Goal: Task Accomplishment & Management: Manage account settings

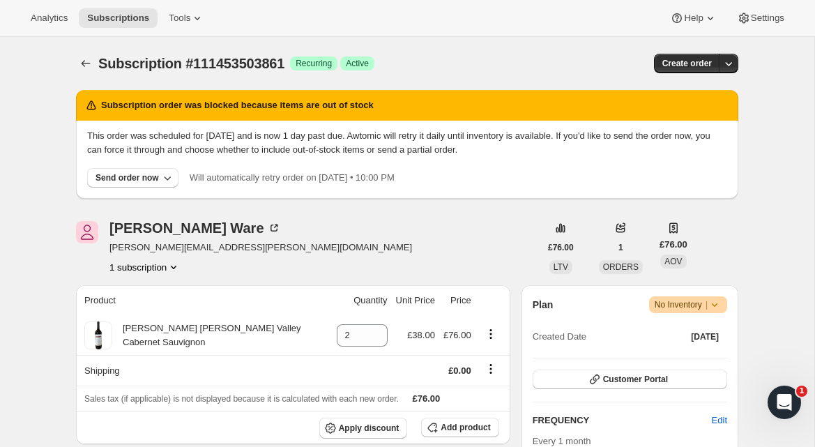
click at [122, 180] on div "Send order now" at bounding box center [127, 177] width 63 height 11
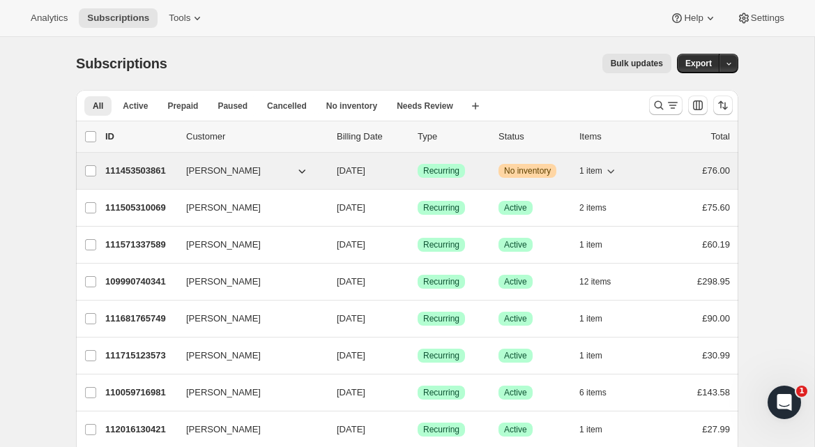
click at [207, 169] on span "[PERSON_NAME]" at bounding box center [223, 171] width 75 height 14
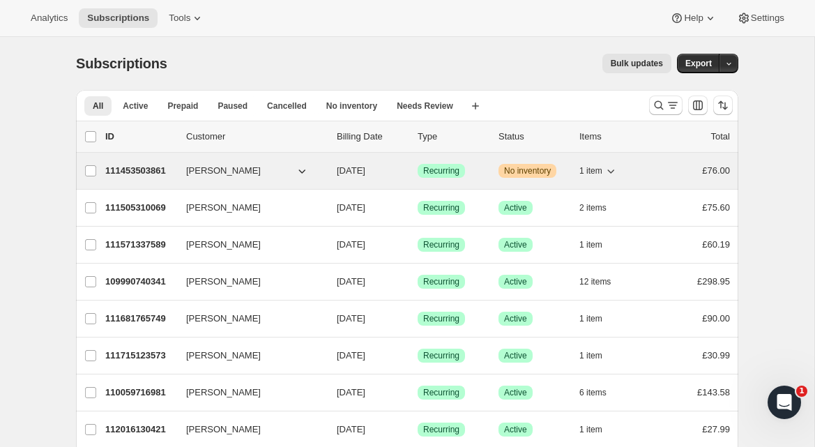
click at [166, 168] on p "111453503861" at bounding box center [140, 171] width 70 height 14
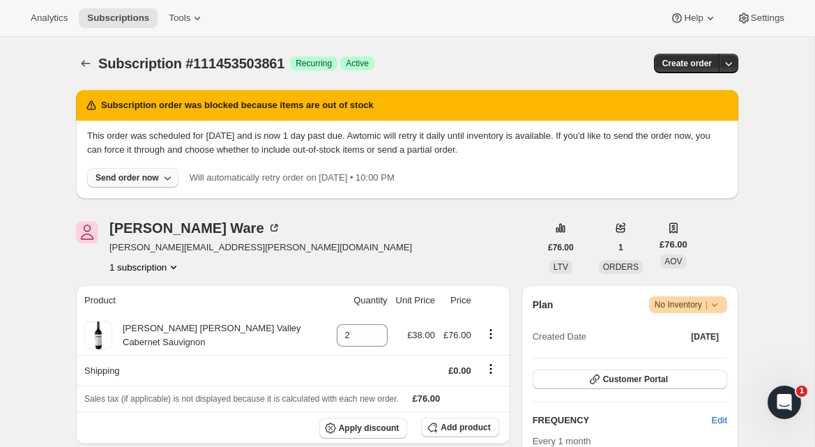
click at [119, 178] on div "Send order now" at bounding box center [127, 177] width 63 height 11
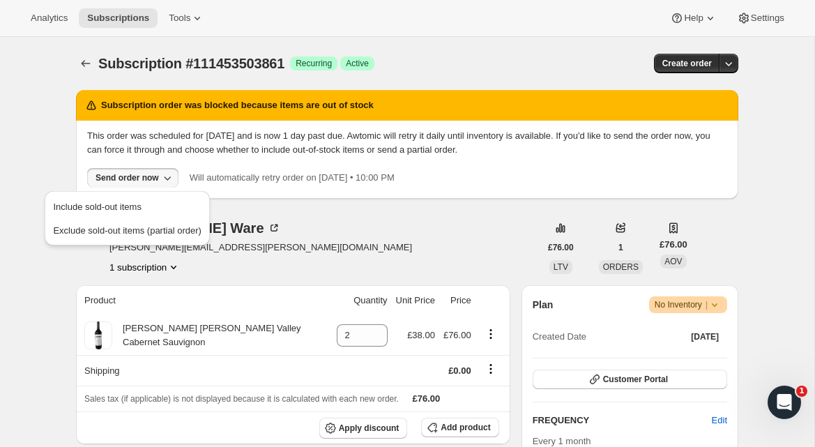
click at [123, 204] on span "Include sold-out items" at bounding box center [97, 207] width 88 height 10
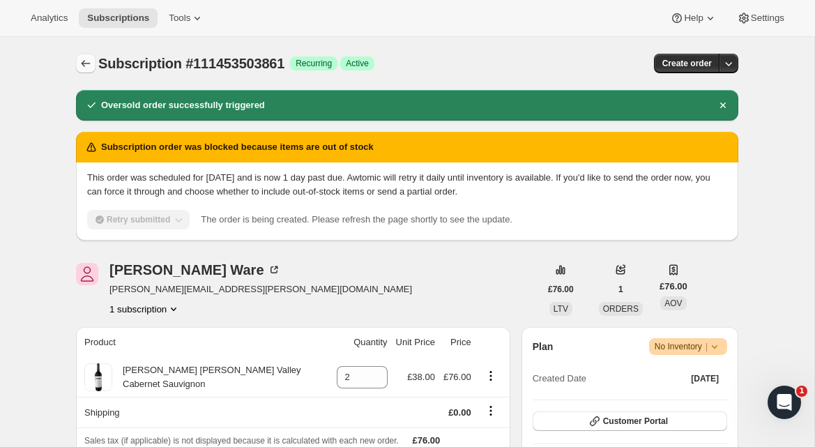
click at [88, 63] on icon "Subscriptions" at bounding box center [86, 63] width 9 height 7
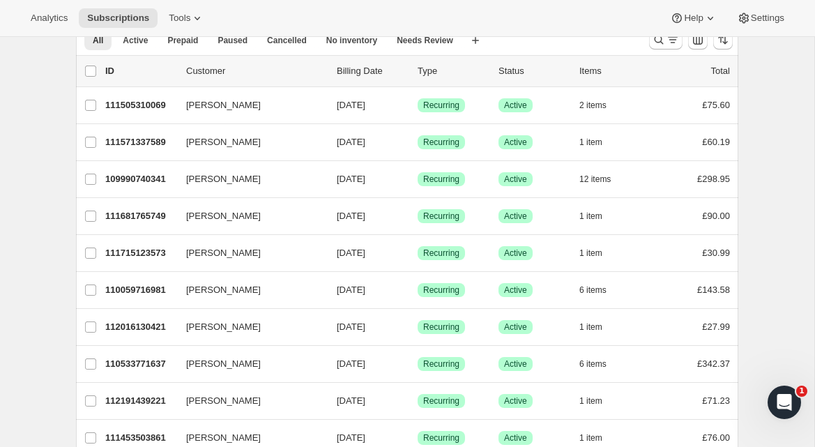
scroll to position [89, 0]
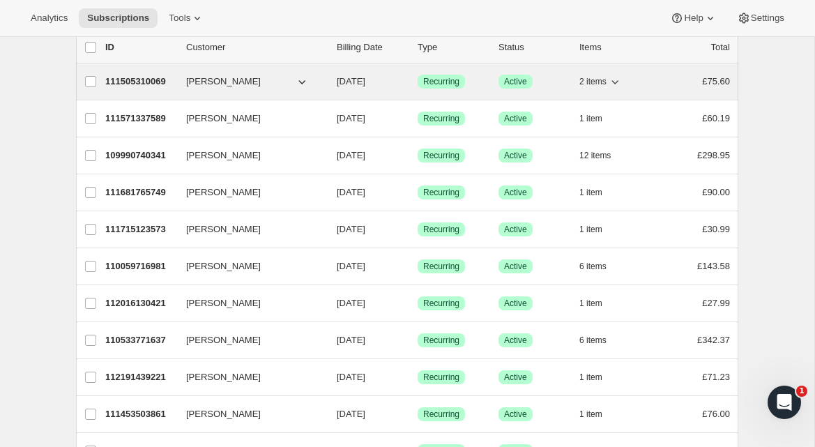
click at [141, 82] on p "111505310069" at bounding box center [140, 82] width 70 height 14
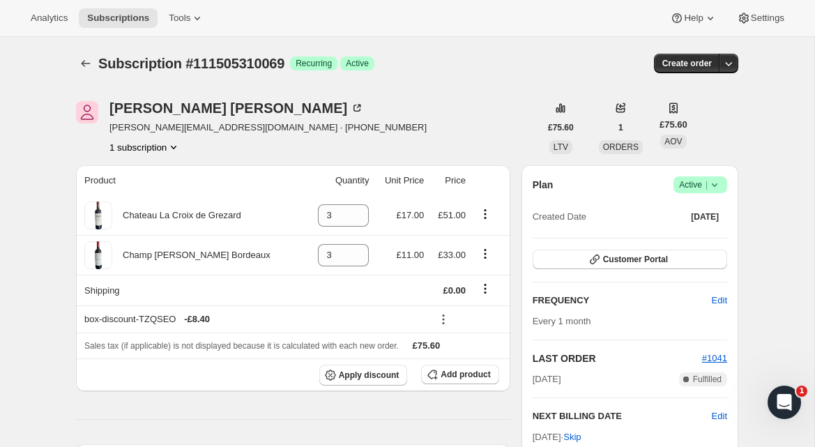
click at [82, 63] on icon "Subscriptions" at bounding box center [86, 63] width 9 height 7
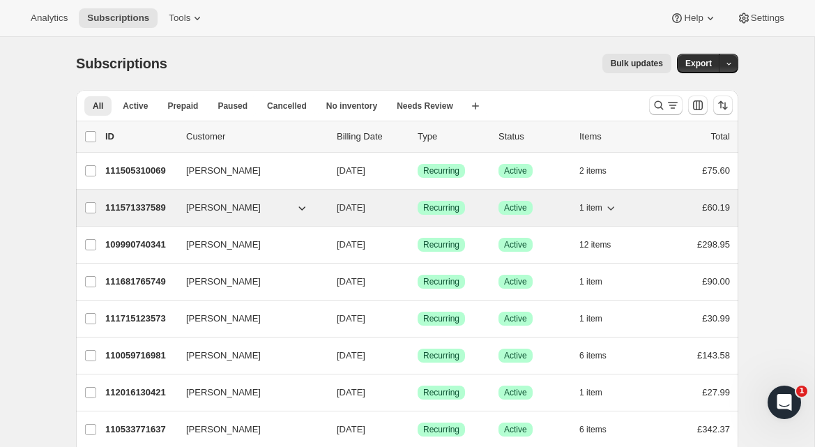
click at [131, 211] on p "111571337589" at bounding box center [140, 208] width 70 height 14
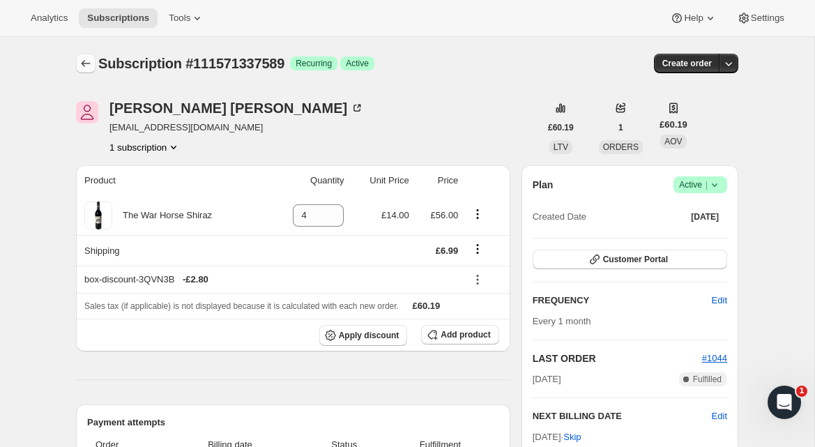
click at [82, 63] on icon "Subscriptions" at bounding box center [86, 63] width 14 height 14
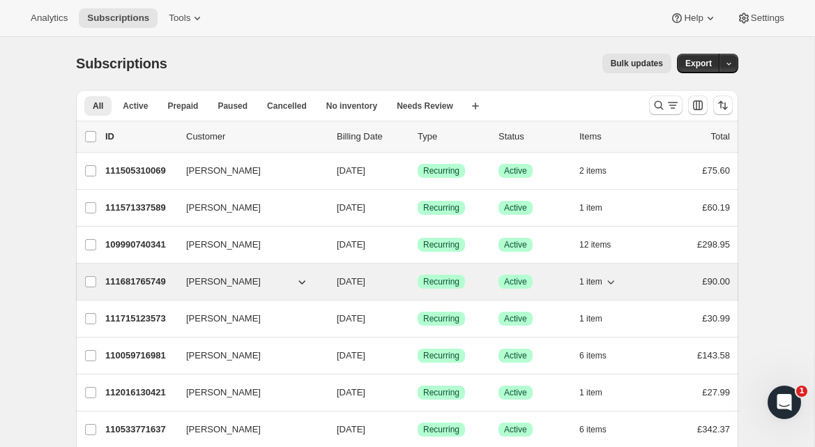
click at [119, 282] on p "111681765749" at bounding box center [140, 282] width 70 height 14
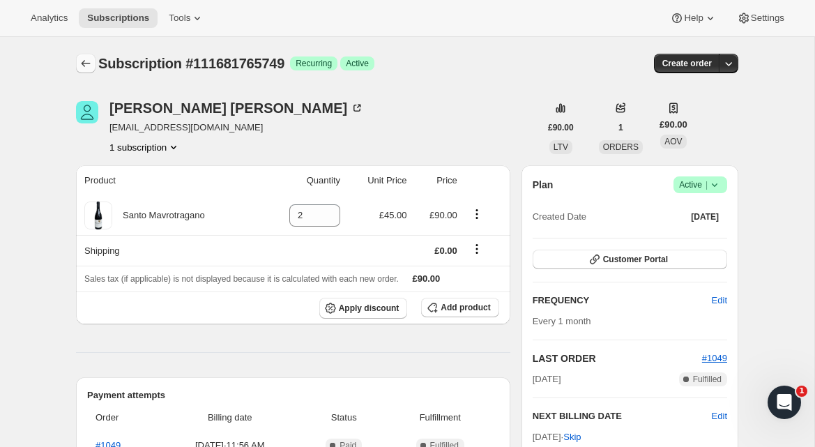
click at [81, 60] on icon "Subscriptions" at bounding box center [86, 63] width 14 height 14
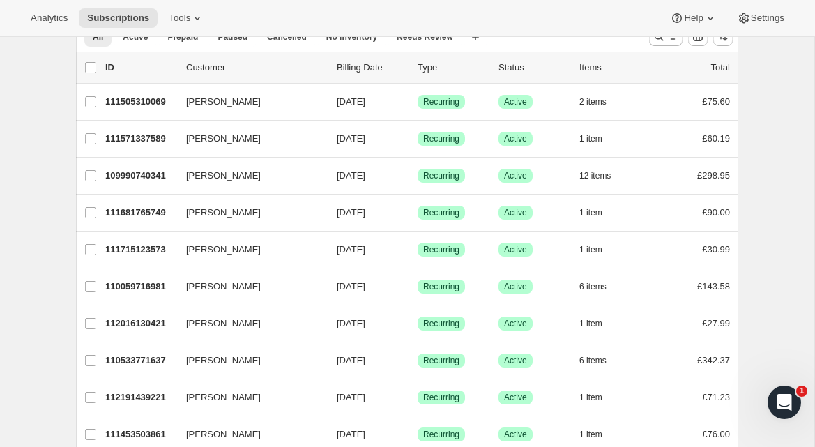
scroll to position [102, 0]
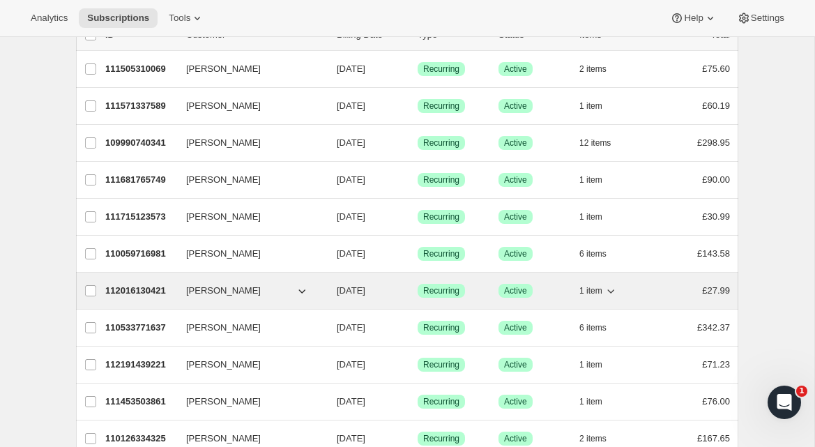
click at [131, 292] on p "112016130421" at bounding box center [140, 291] width 70 height 14
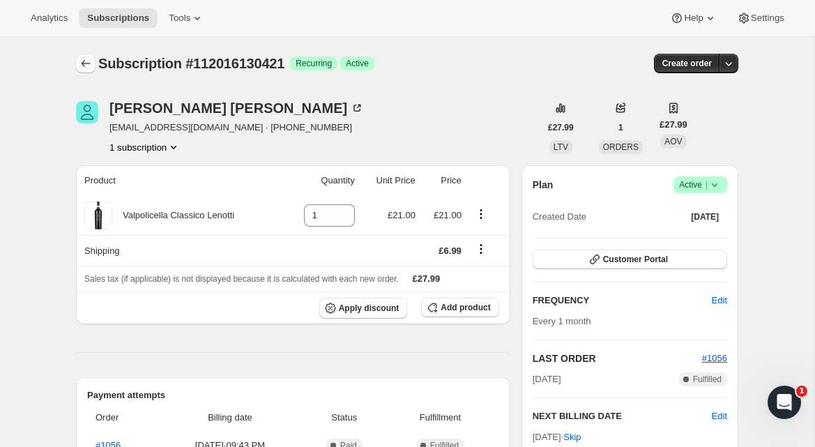
click at [81, 66] on icon "Subscriptions" at bounding box center [86, 63] width 14 height 14
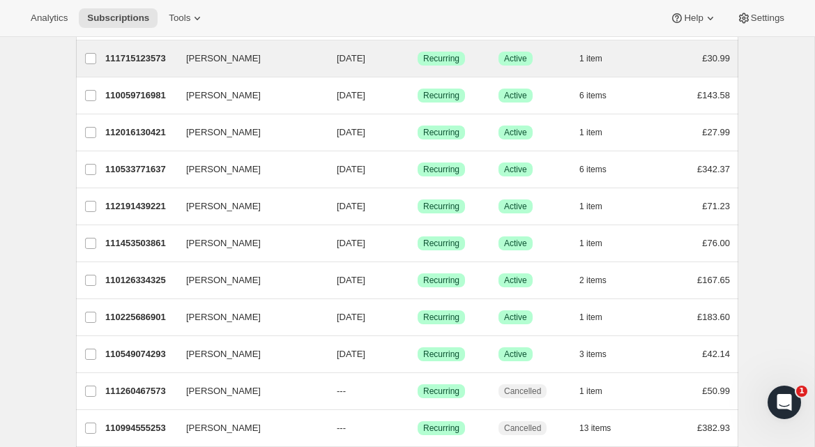
scroll to position [310, 0]
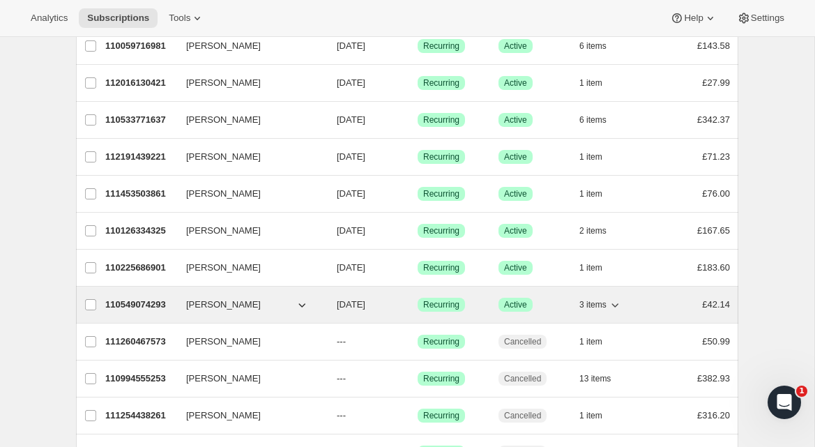
click at [144, 300] on p "110549074293" at bounding box center [140, 305] width 70 height 14
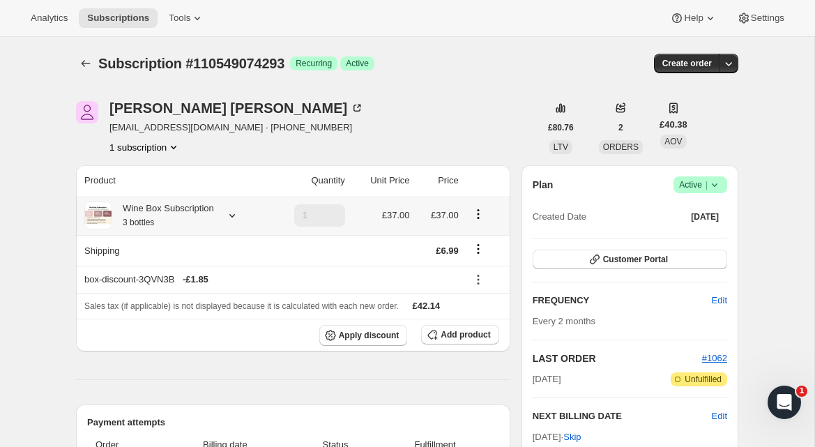
click at [237, 218] on icon at bounding box center [232, 216] width 14 height 14
